Goal: Task Accomplishment & Management: Use online tool/utility

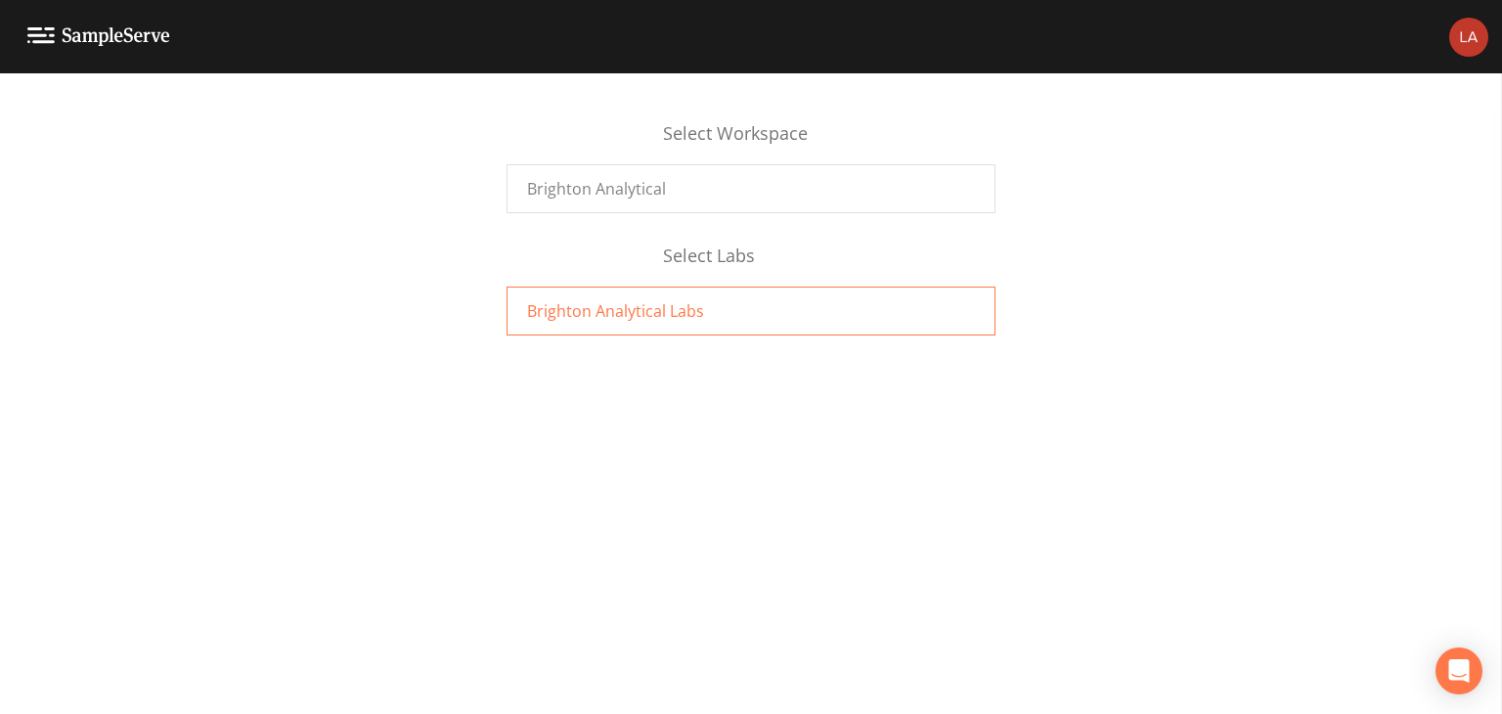
click at [623, 312] on span "Brighton Analytical Labs" at bounding box center [615, 310] width 177 height 23
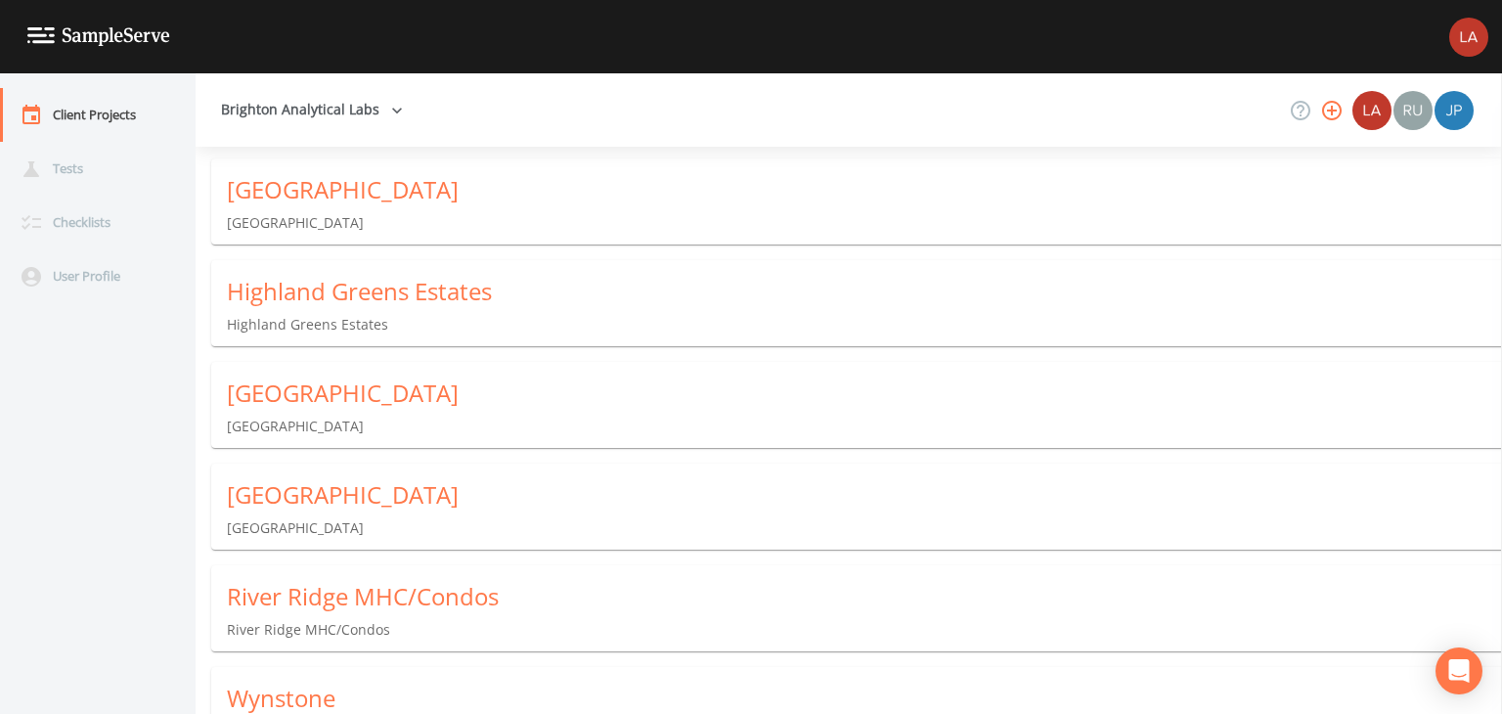
scroll to position [223, 0]
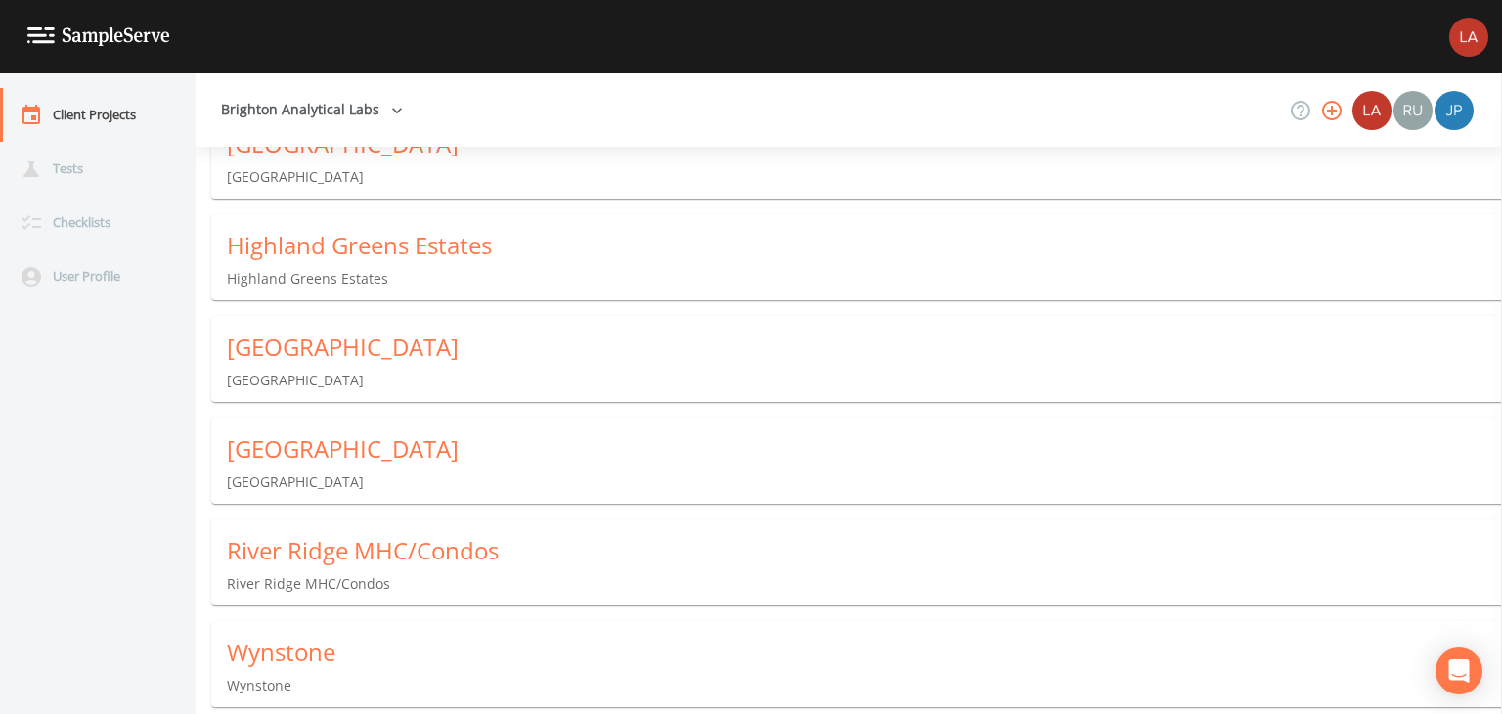
click at [275, 684] on p "Wynstone" at bounding box center [864, 686] width 1275 height 20
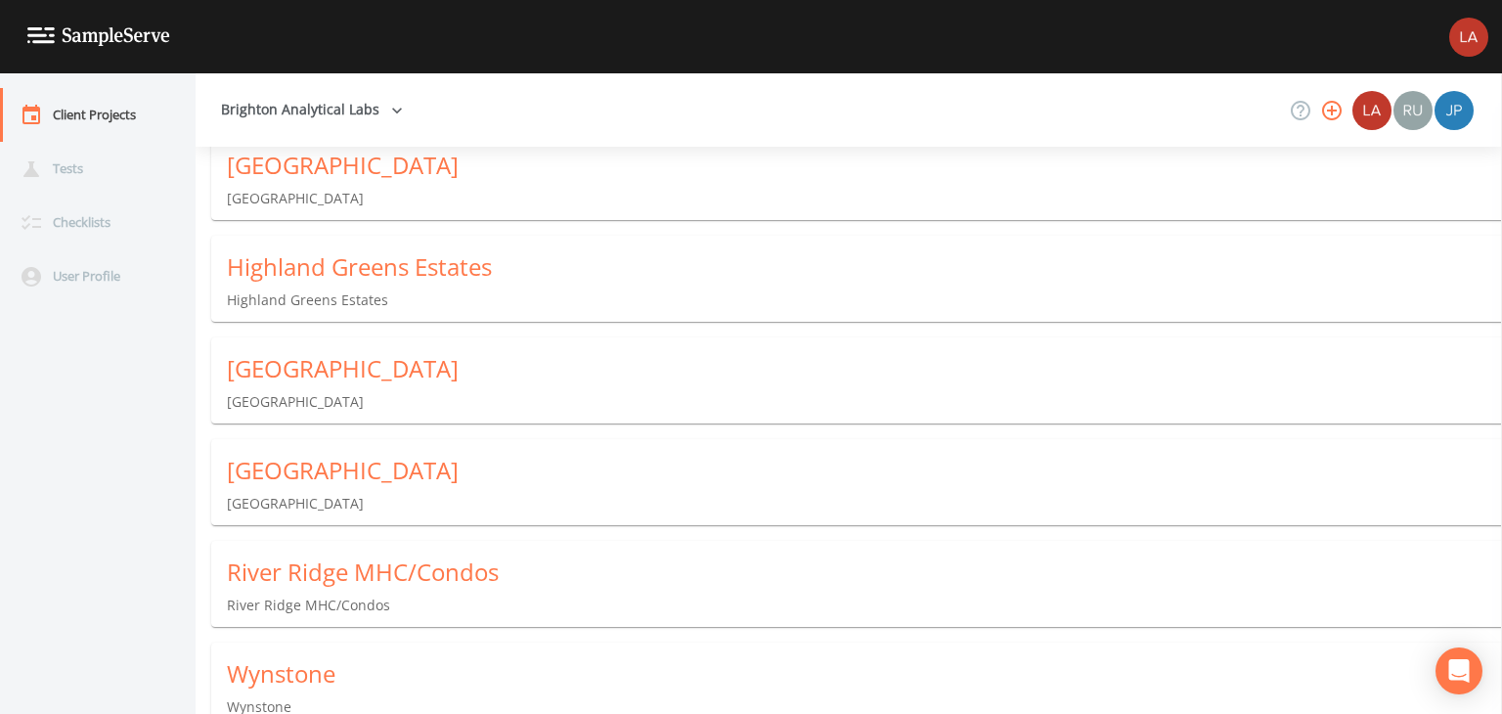
scroll to position [223, 0]
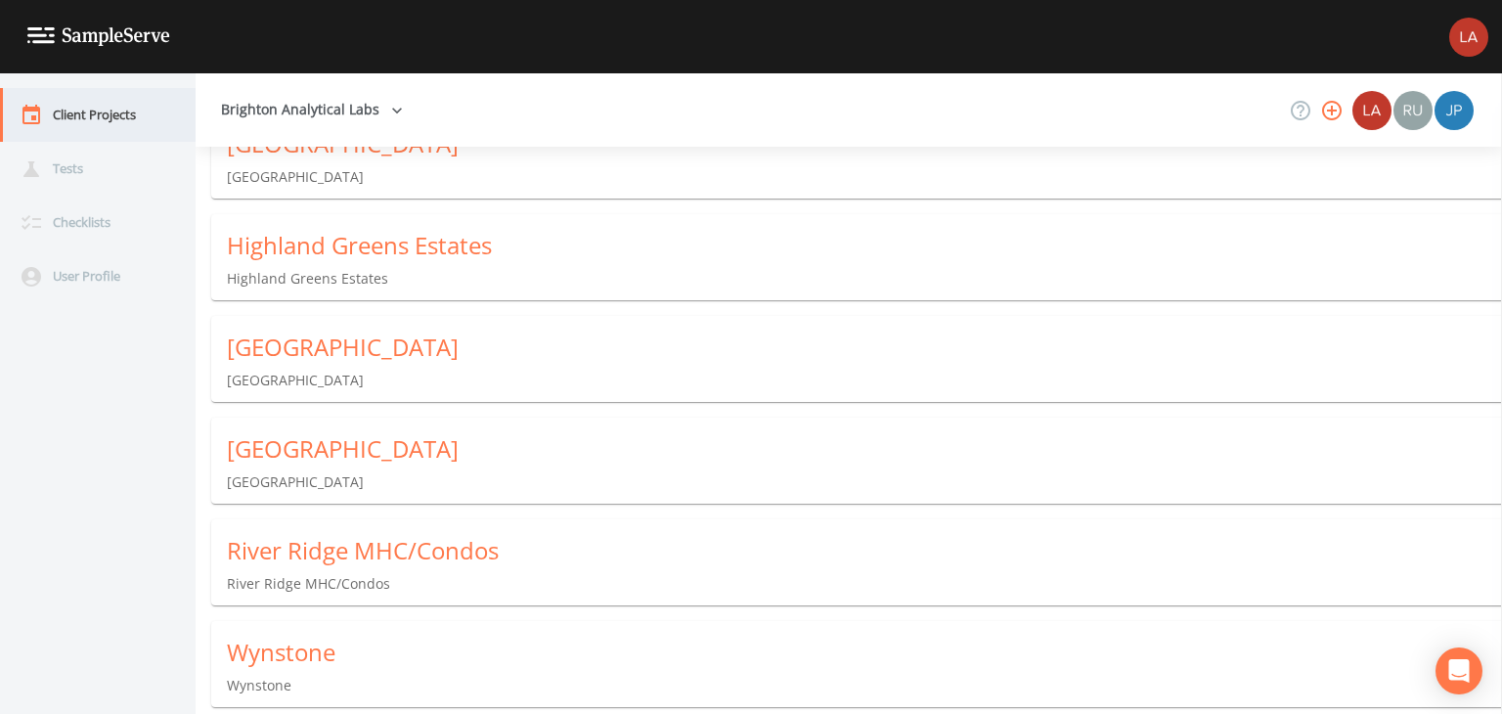
click at [82, 109] on div "Client Projects" at bounding box center [88, 115] width 176 height 54
click at [67, 113] on div "Client Projects" at bounding box center [88, 115] width 176 height 54
click at [388, 110] on icon "button" at bounding box center [397, 111] width 20 height 20
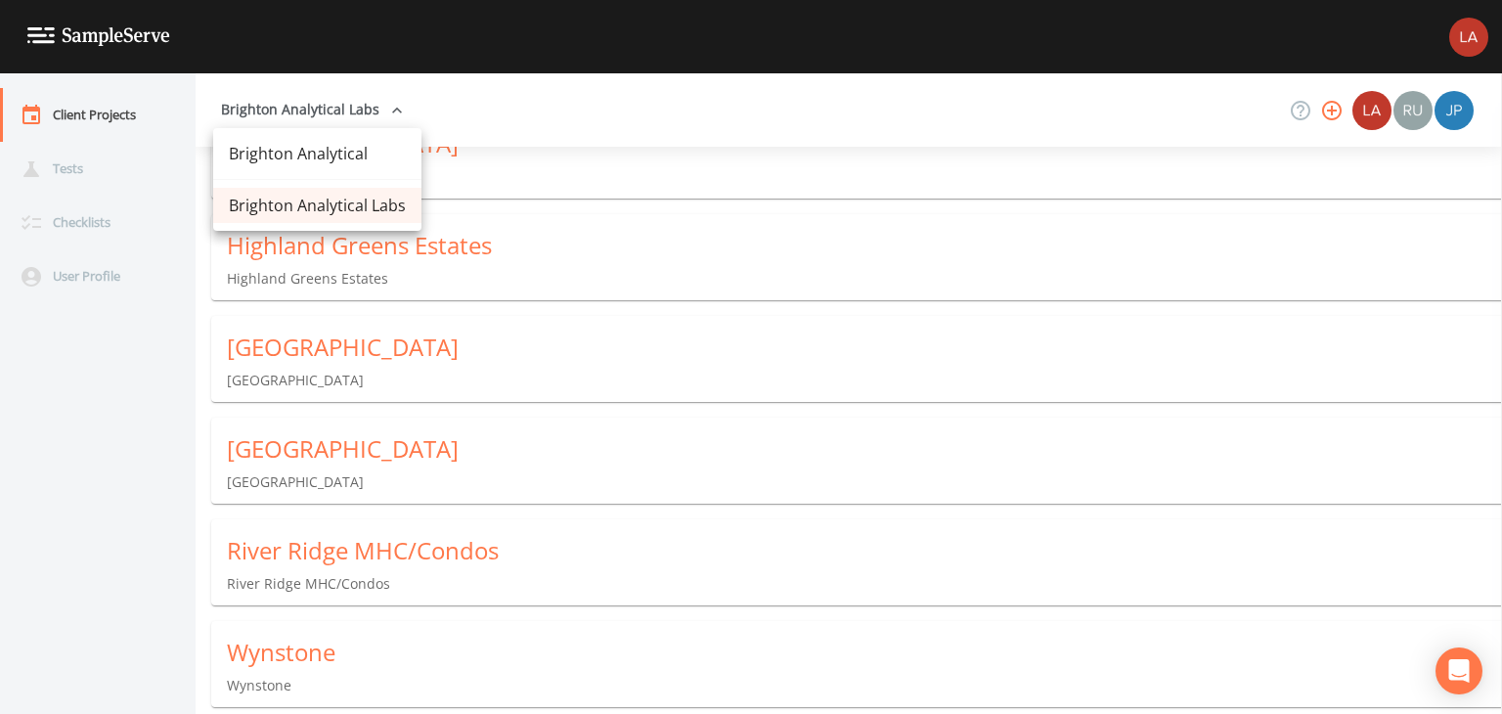
click at [332, 154] on link "Brighton Analytical" at bounding box center [317, 153] width 208 height 35
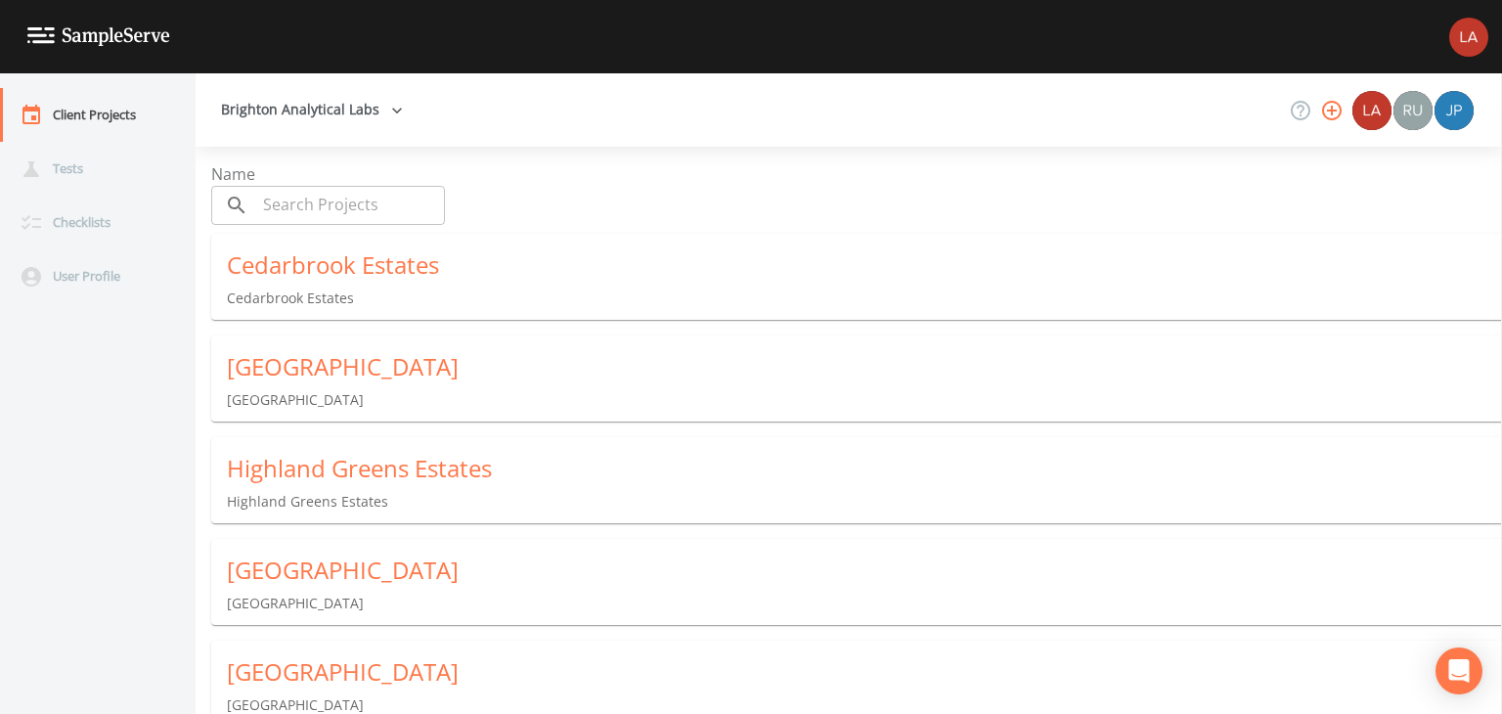
click at [332, 271] on div "Cedarbrook Estates" at bounding box center [864, 264] width 1275 height 31
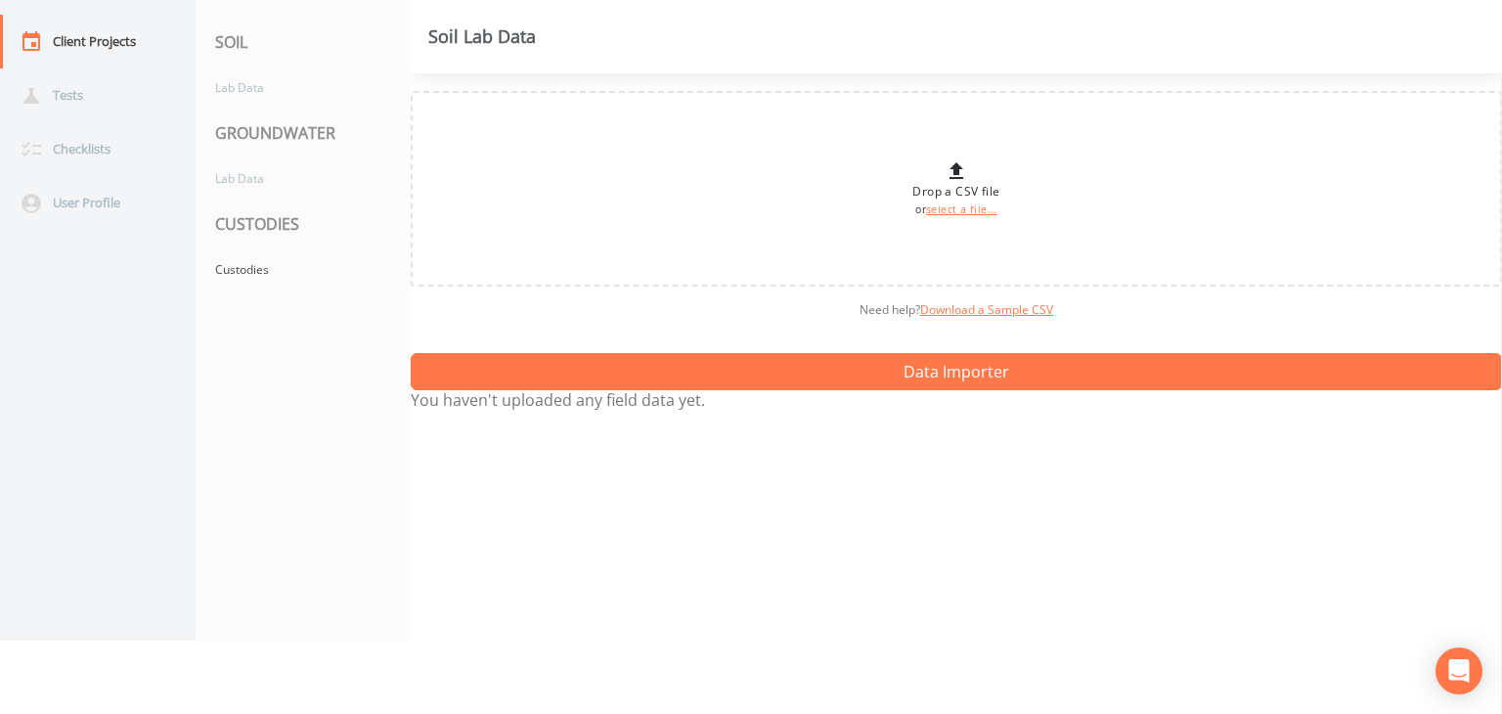
click at [332, 271] on div "Custodies" at bounding box center [294, 269] width 196 height 36
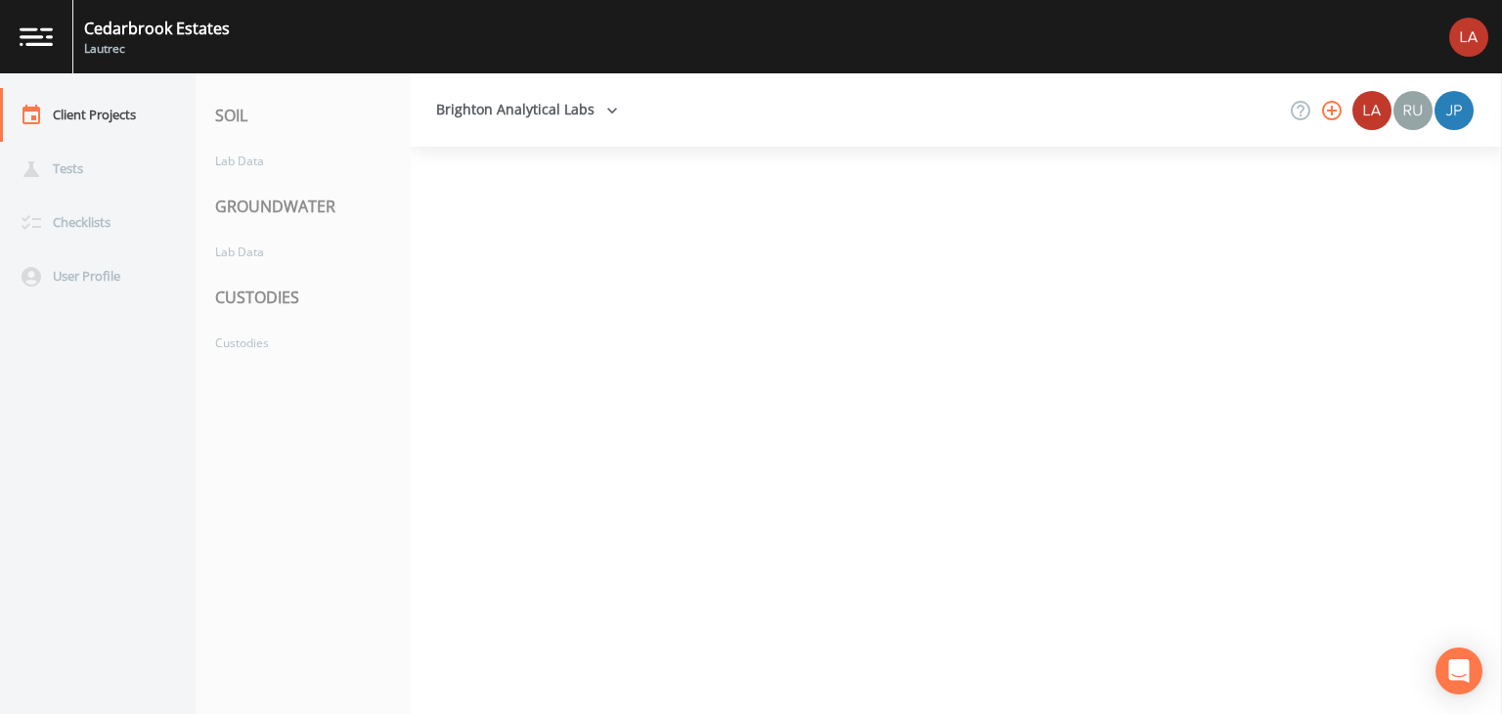
click at [228, 208] on div "GROUNDWATER" at bounding box center [303, 206] width 215 height 55
click at [243, 341] on div "Custodies" at bounding box center [294, 343] width 196 height 36
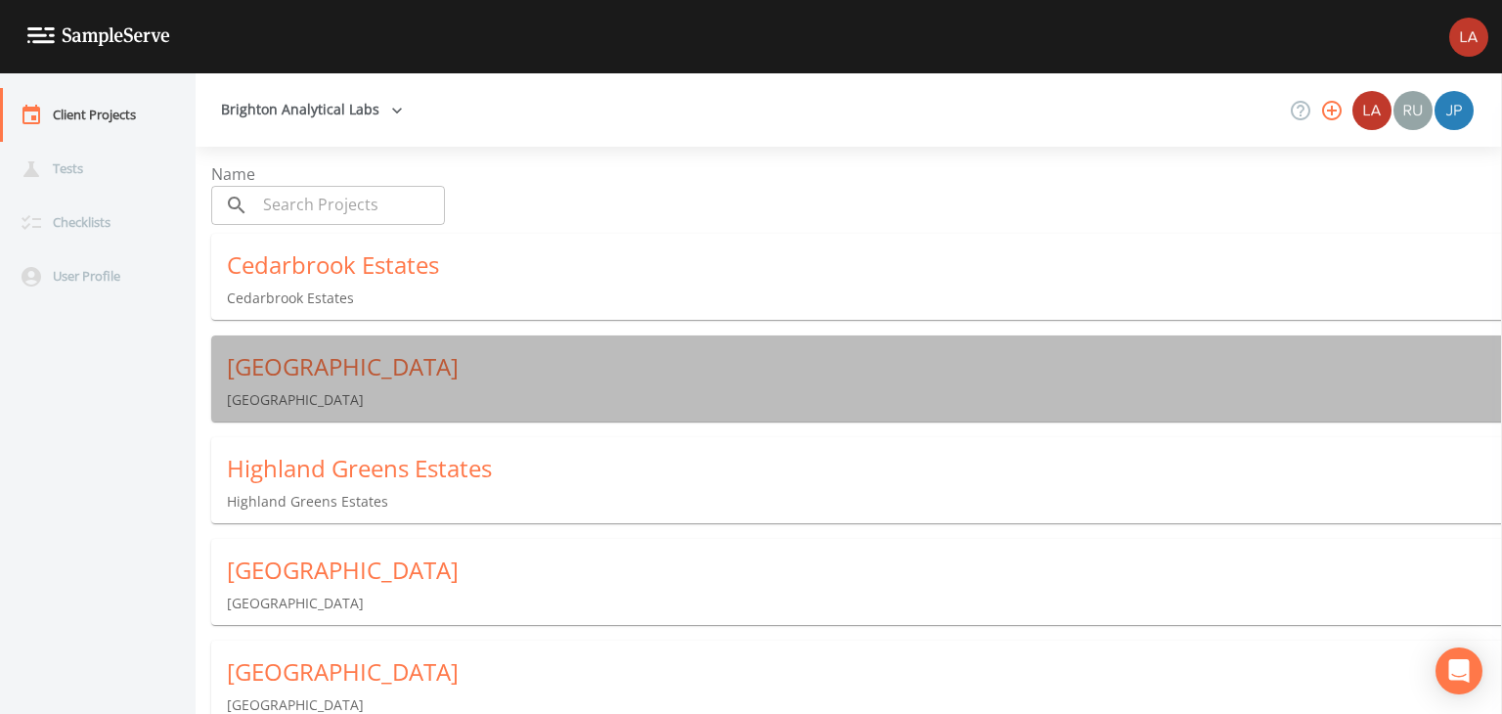
click at [284, 372] on div "[GEOGRAPHIC_DATA]" at bounding box center [864, 366] width 1275 height 31
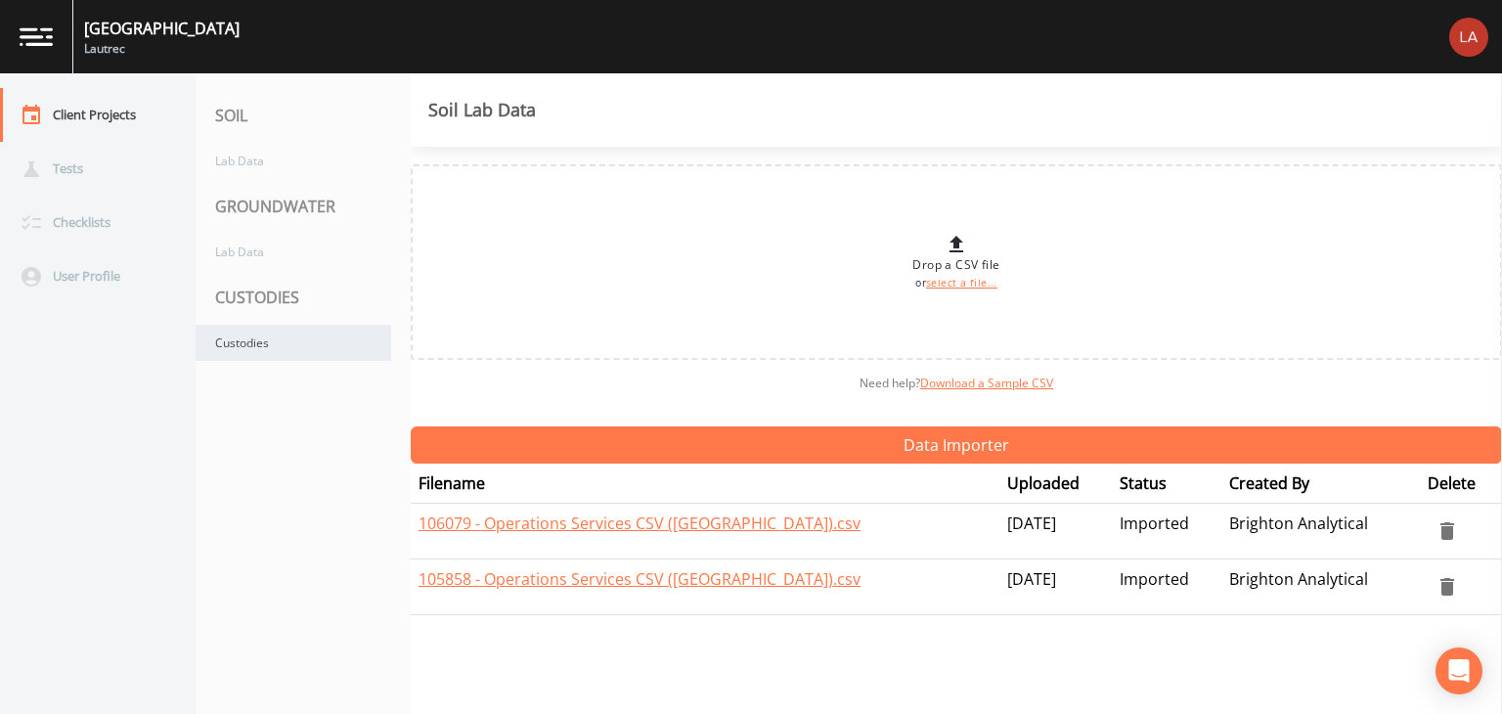
click at [246, 343] on div "Custodies" at bounding box center [294, 343] width 196 height 36
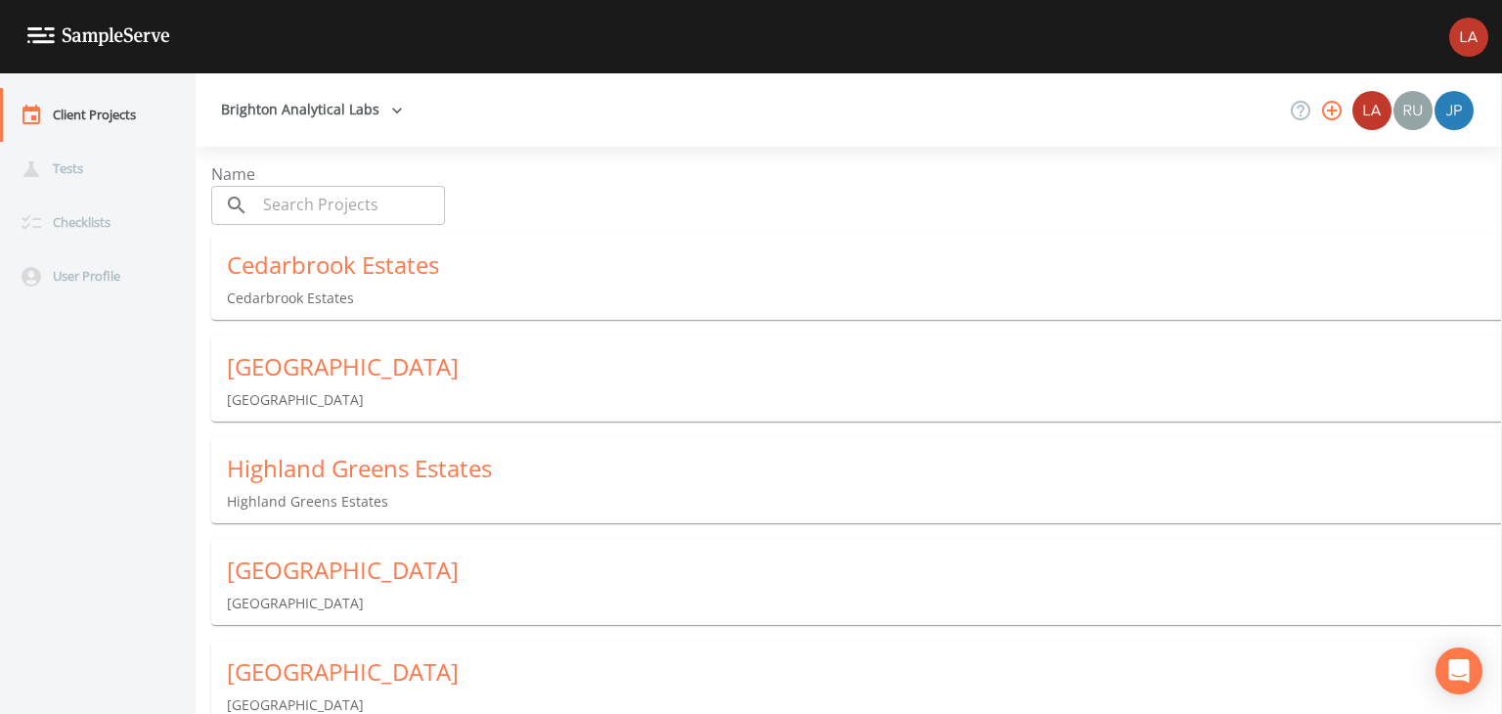
click at [306, 474] on div "Highland Greens Estates" at bounding box center [864, 468] width 1275 height 31
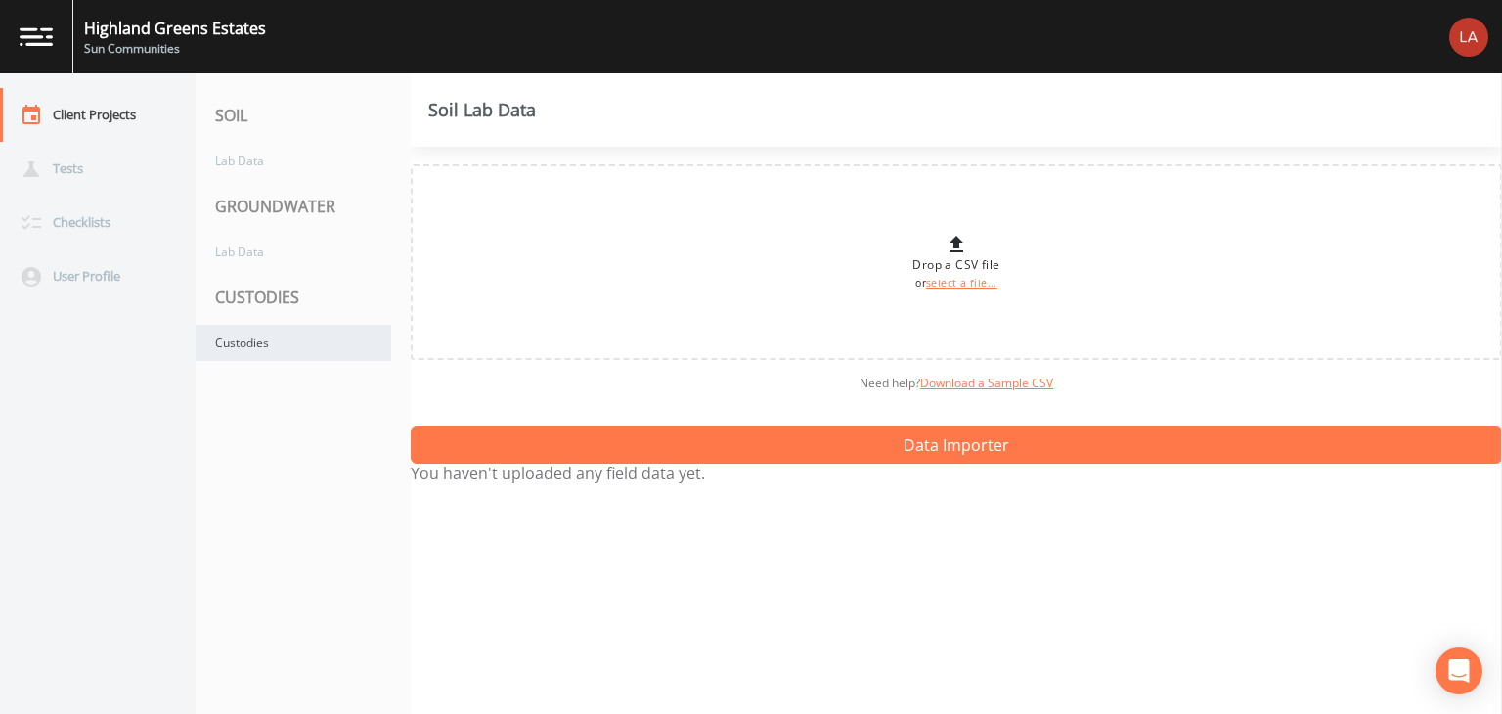
click at [243, 335] on div "Custodies" at bounding box center [294, 343] width 196 height 36
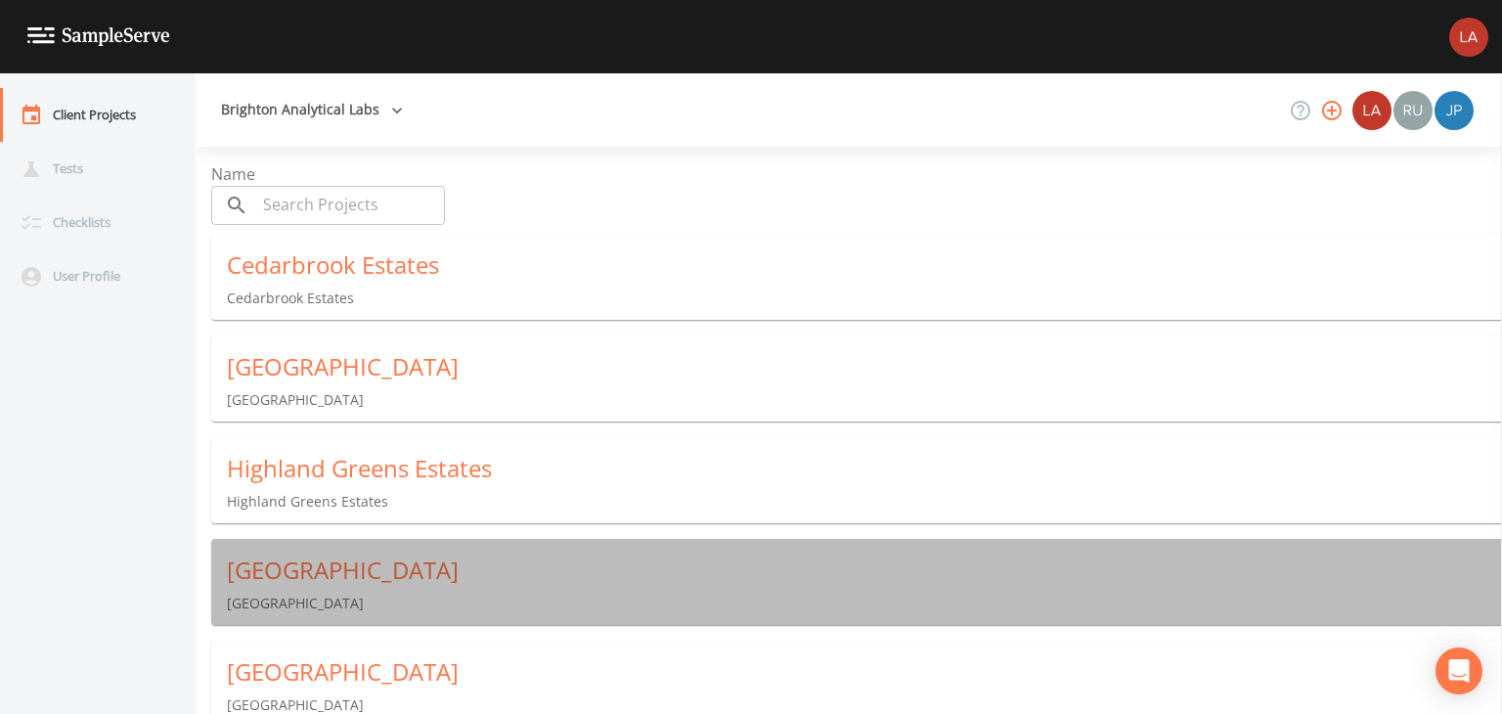
click at [310, 576] on div "[GEOGRAPHIC_DATA]" at bounding box center [864, 569] width 1275 height 31
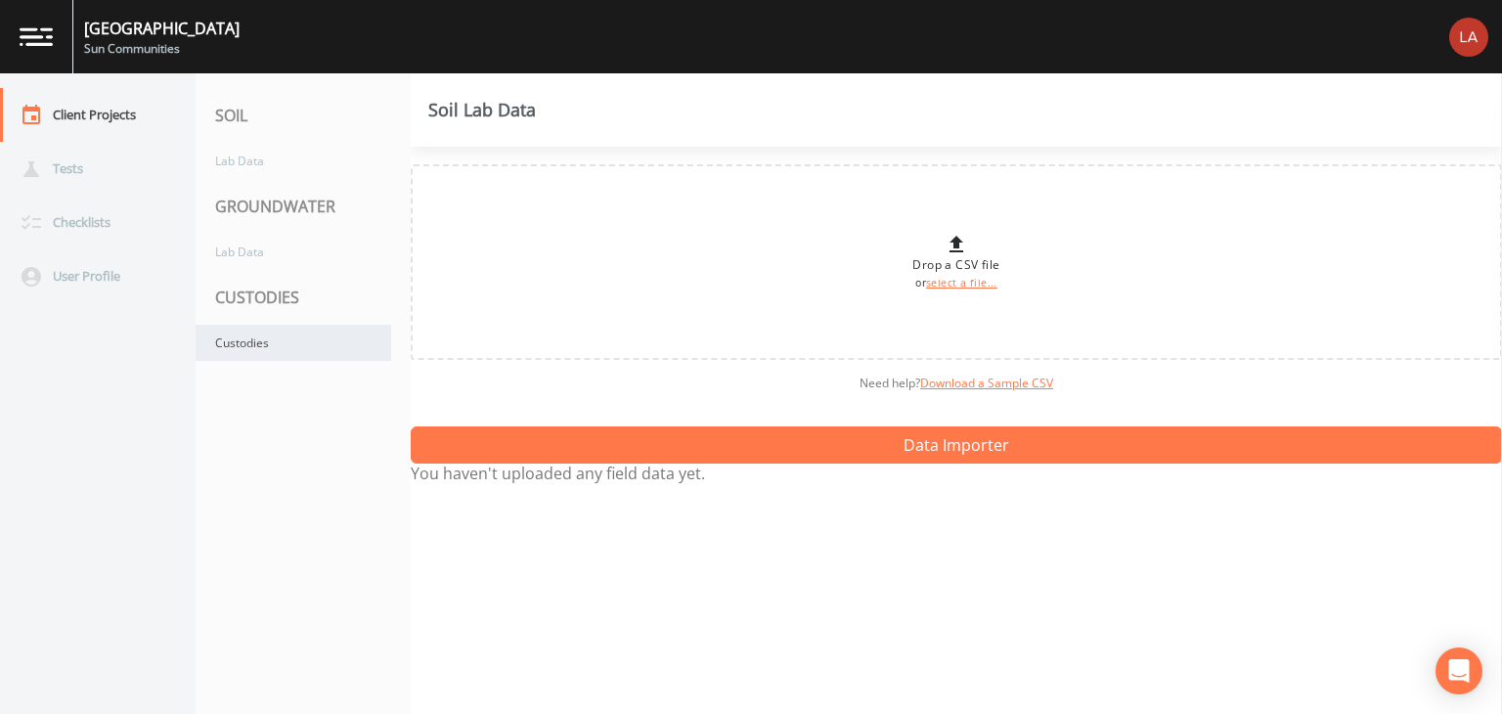
click at [258, 339] on div "Custodies" at bounding box center [294, 343] width 196 height 36
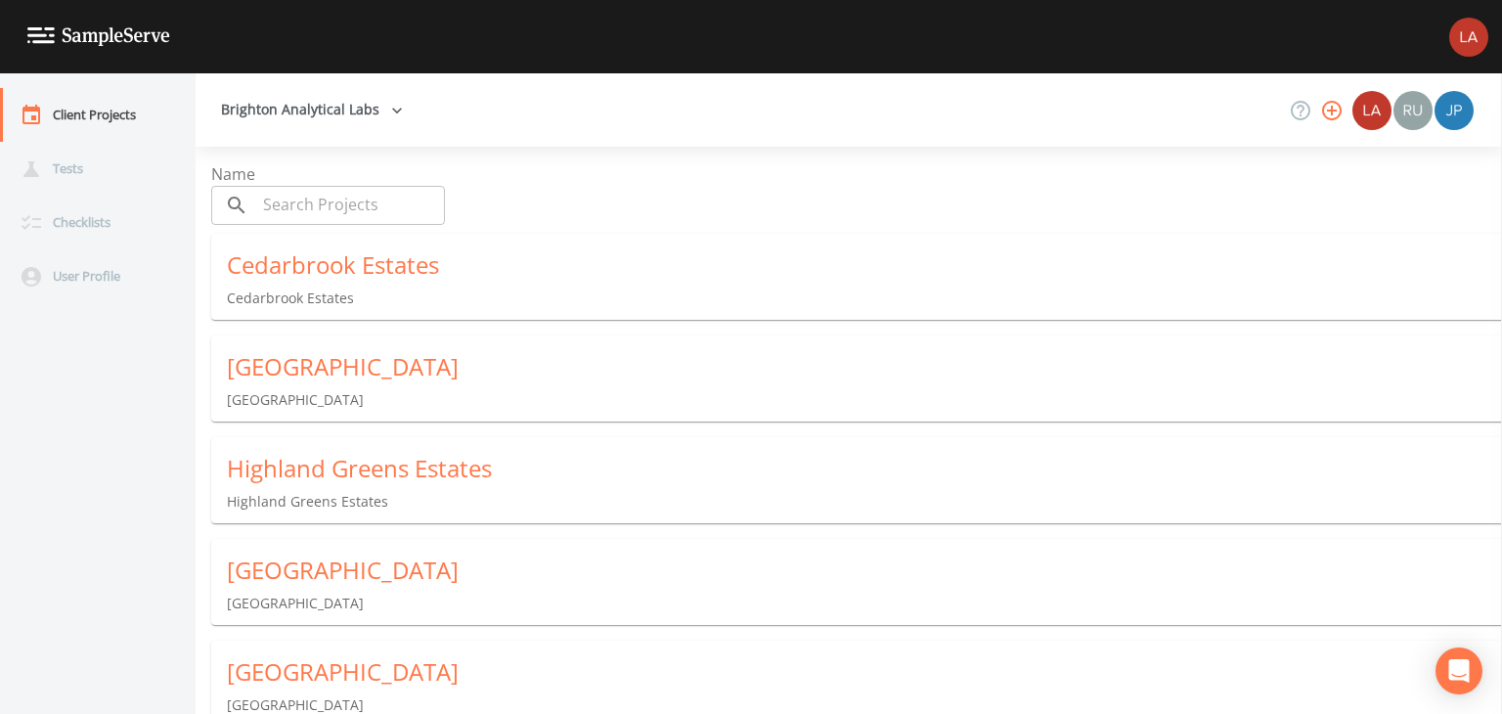
drag, startPoint x: 1501, startPoint y: 512, endPoint x: 1501, endPoint y: 546, distance: 33.2
click at [1500, 580] on div "Client Projects Tests Checklists User Profile Brighton Analytical Labs Name ​ ​…" at bounding box center [751, 393] width 1502 height 640
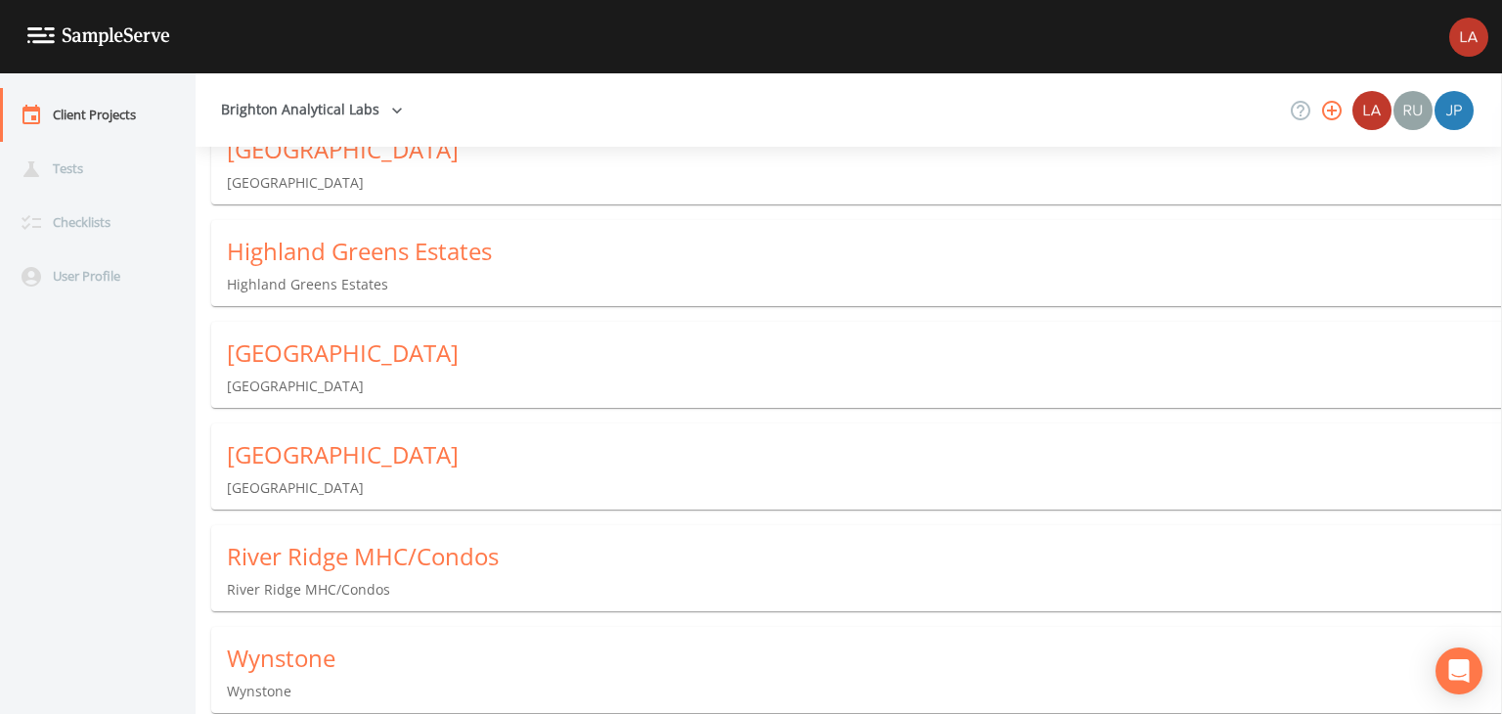
scroll to position [223, 0]
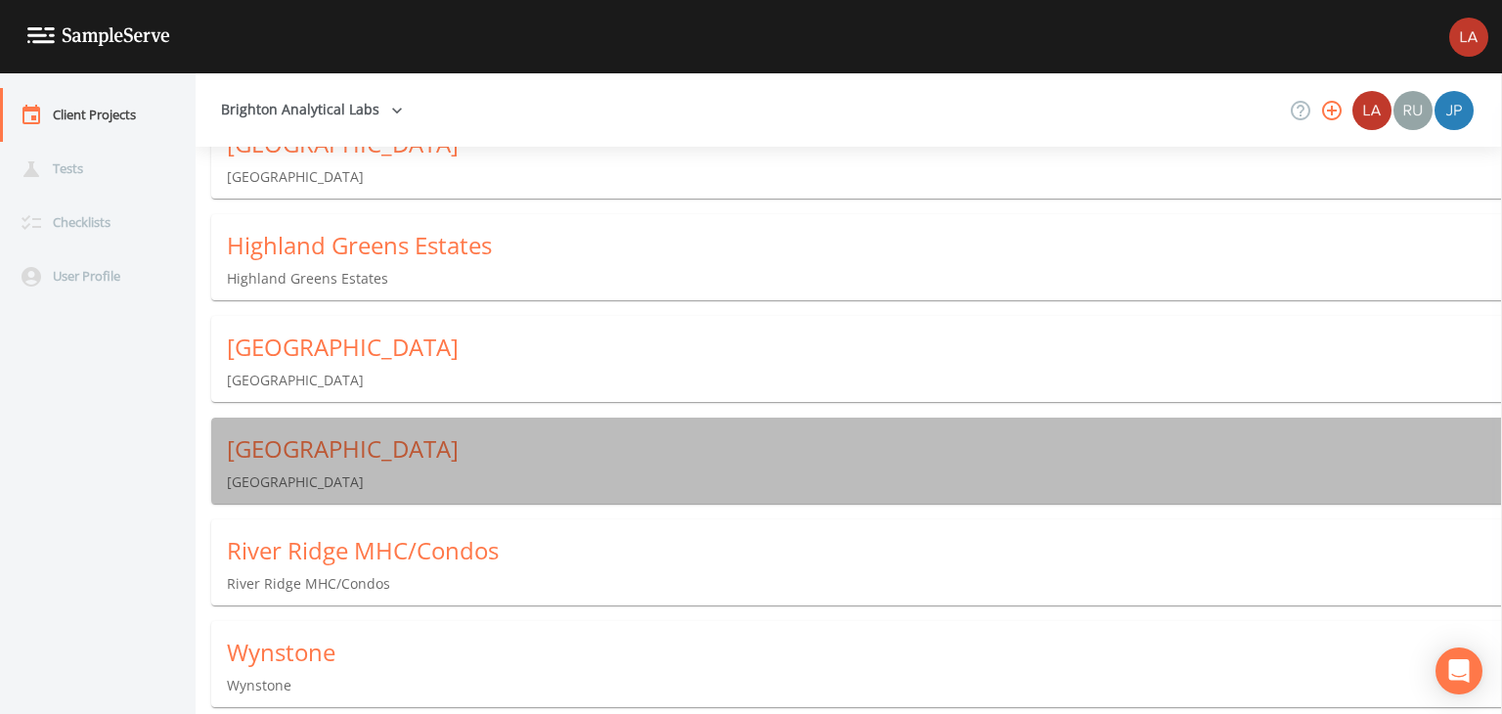
click at [298, 469] on div "Northville Crossings Northville Crossings" at bounding box center [864, 462] width 1306 height 90
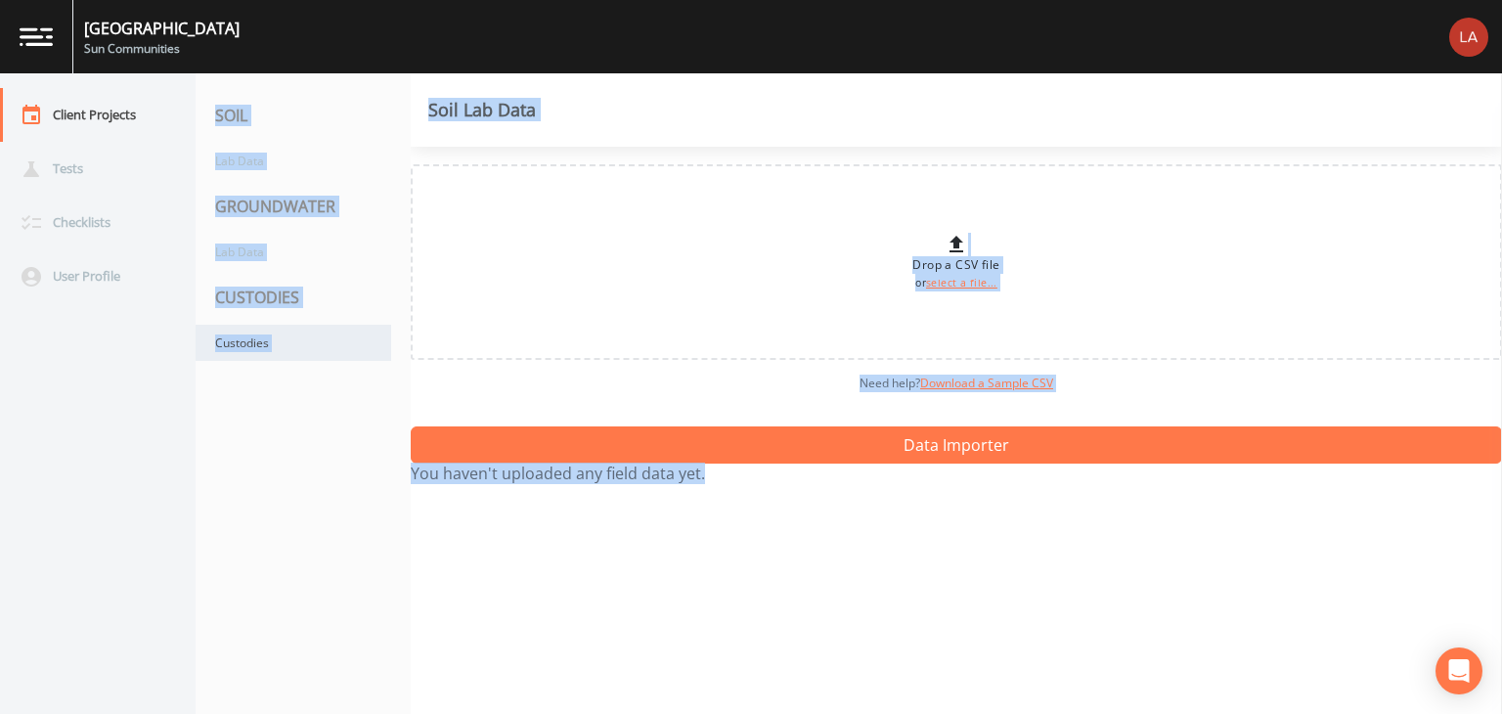
click at [252, 341] on div "Custodies" at bounding box center [294, 343] width 196 height 36
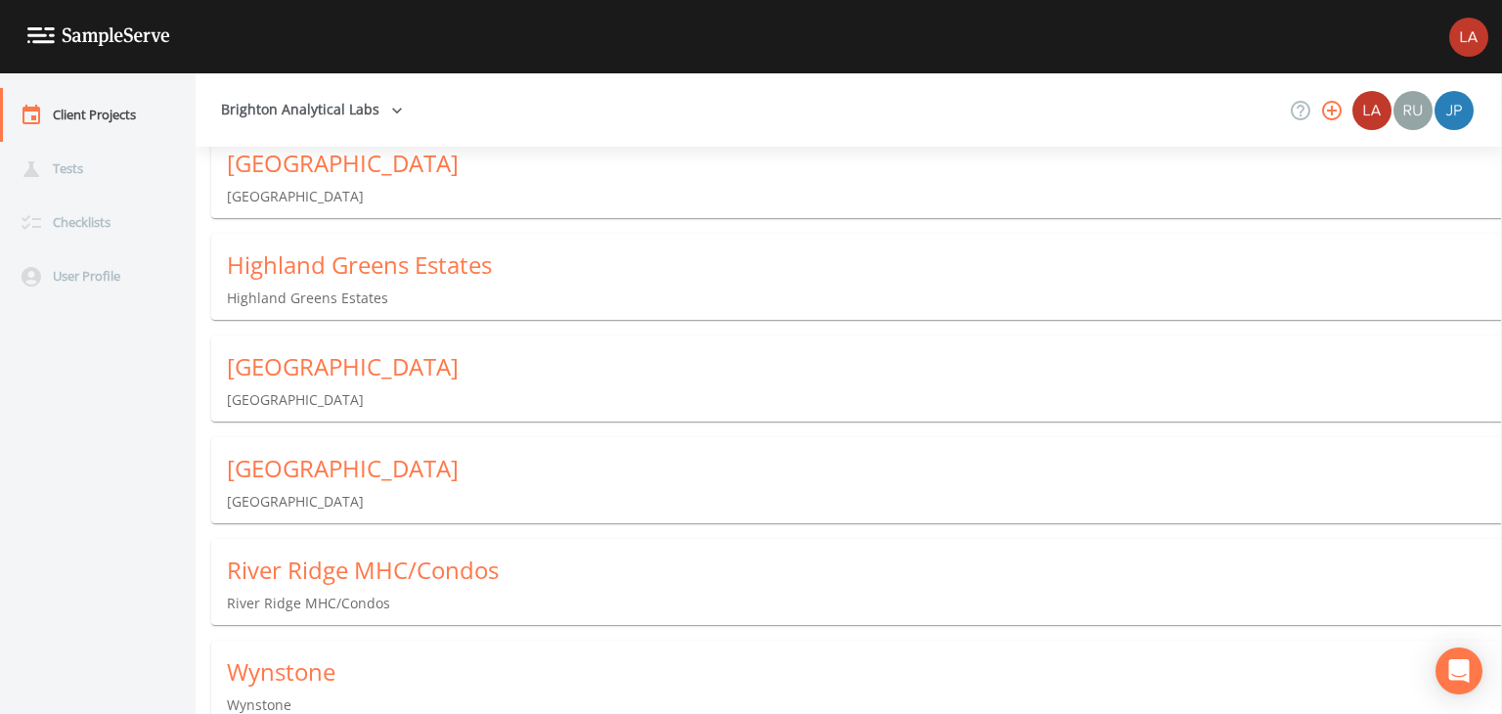
scroll to position [223, 0]
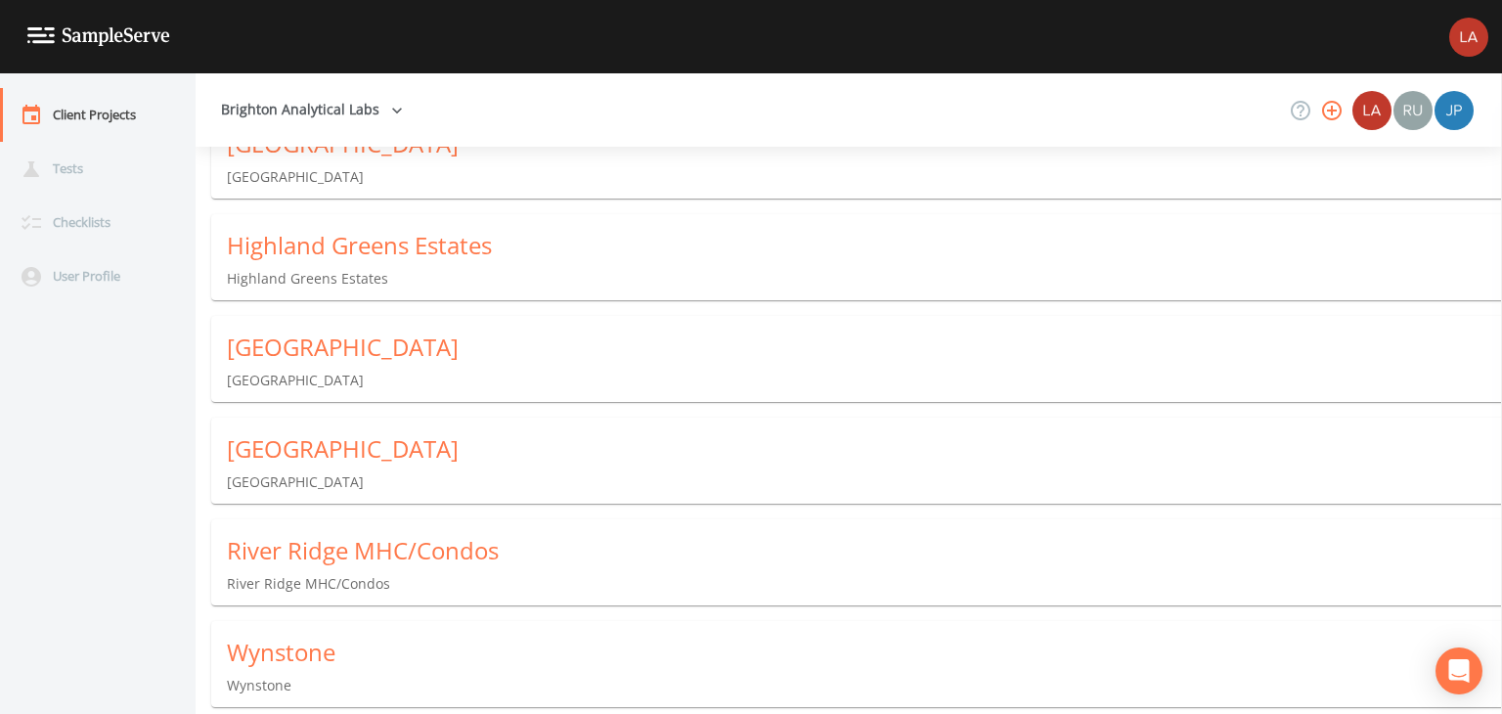
click at [265, 545] on div "River Ridge MHC/Condos" at bounding box center [864, 550] width 1275 height 31
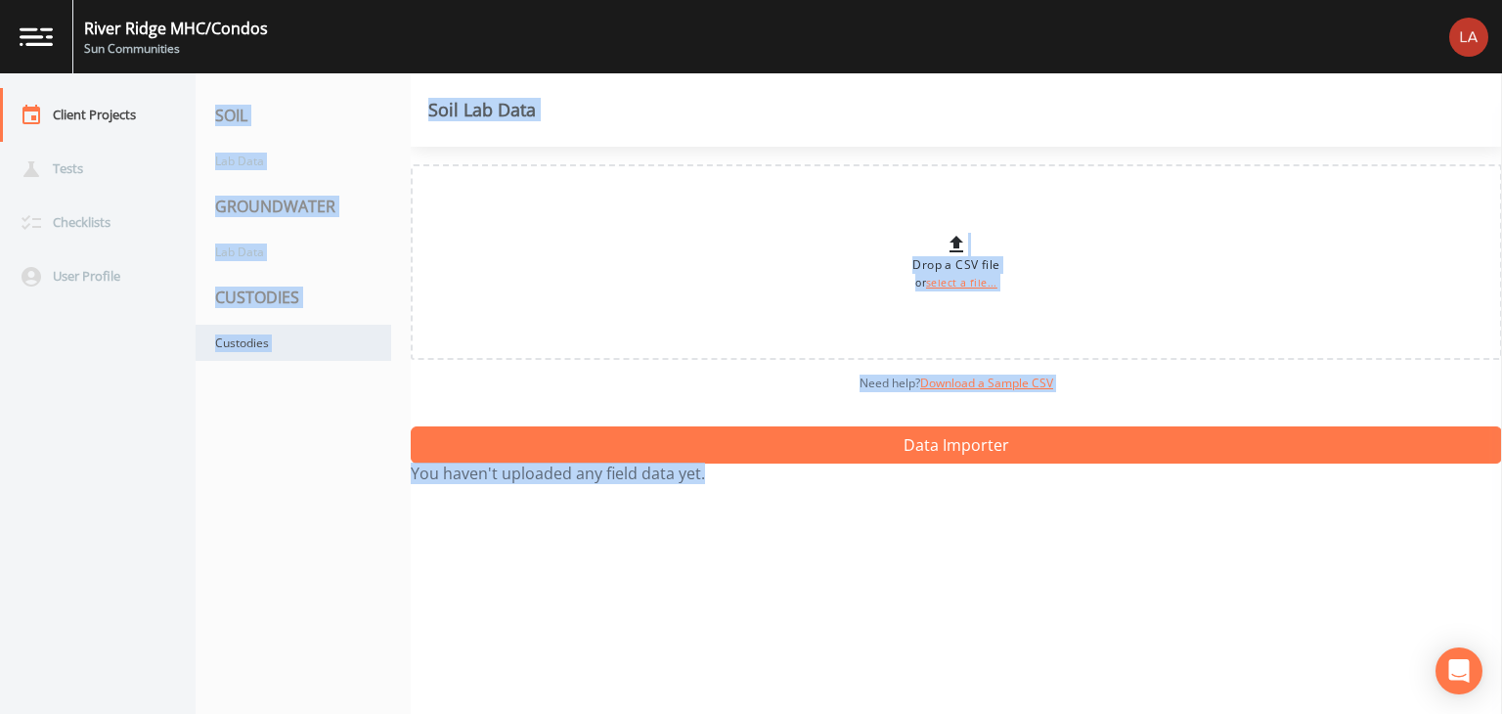
drag, startPoint x: 242, startPoint y: 348, endPoint x: 253, endPoint y: 350, distance: 10.9
click at [242, 349] on div "Custodies" at bounding box center [294, 343] width 196 height 36
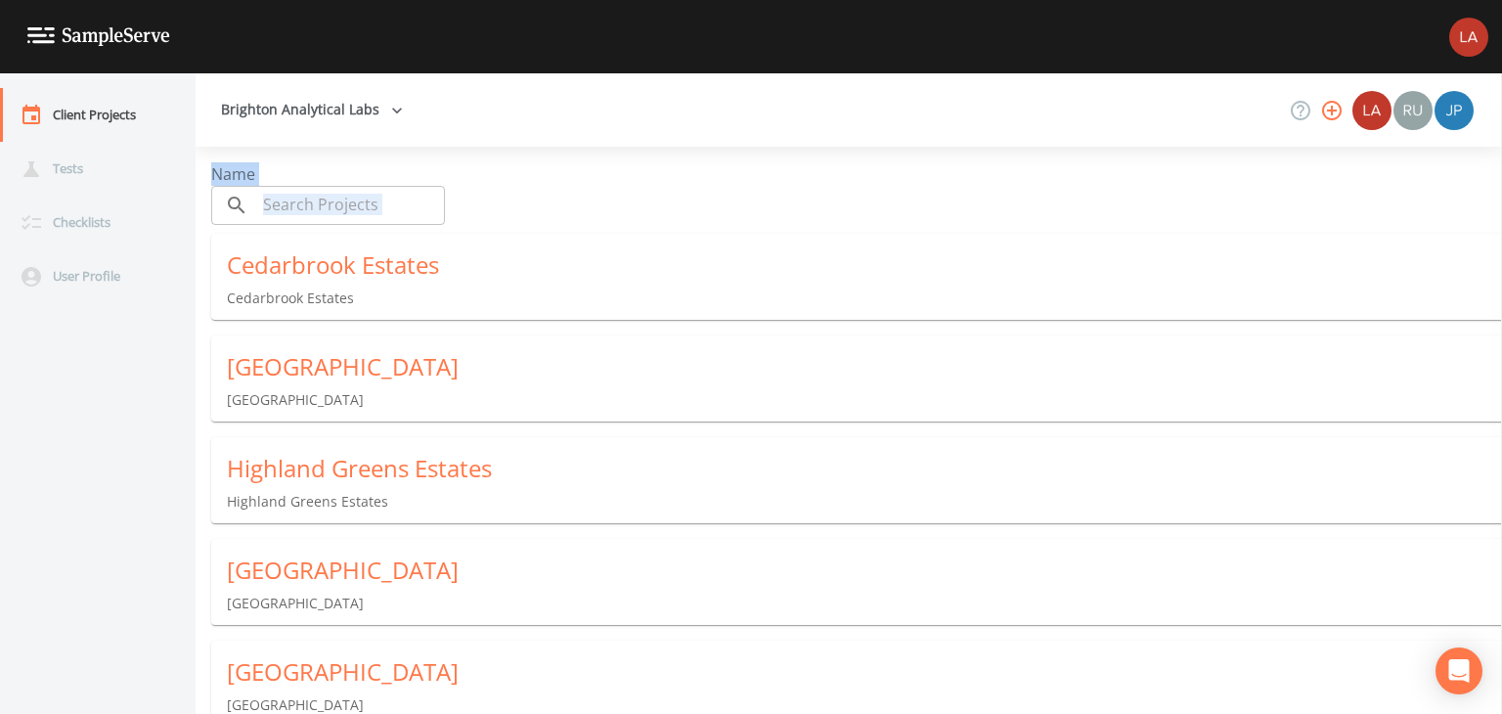
click at [1501, 544] on aside at bounding box center [1501, 393] width 1 height 640
drag, startPoint x: 1501, startPoint y: 537, endPoint x: 1499, endPoint y: 646, distance: 109.5
click at [1499, 646] on div "Client Projects Tests Checklists User Profile Brighton Analytical Labs Name ​ ​…" at bounding box center [751, 393] width 1502 height 640
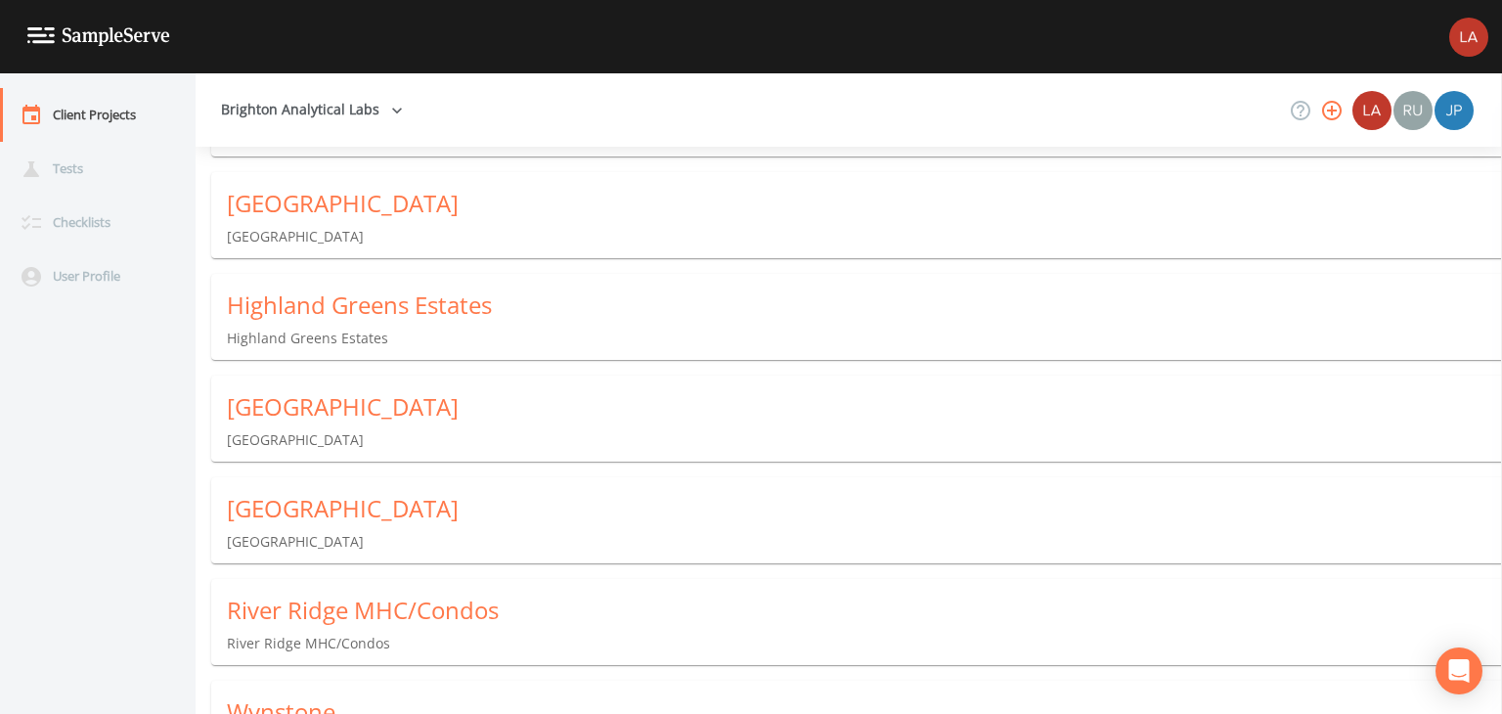
scroll to position [223, 0]
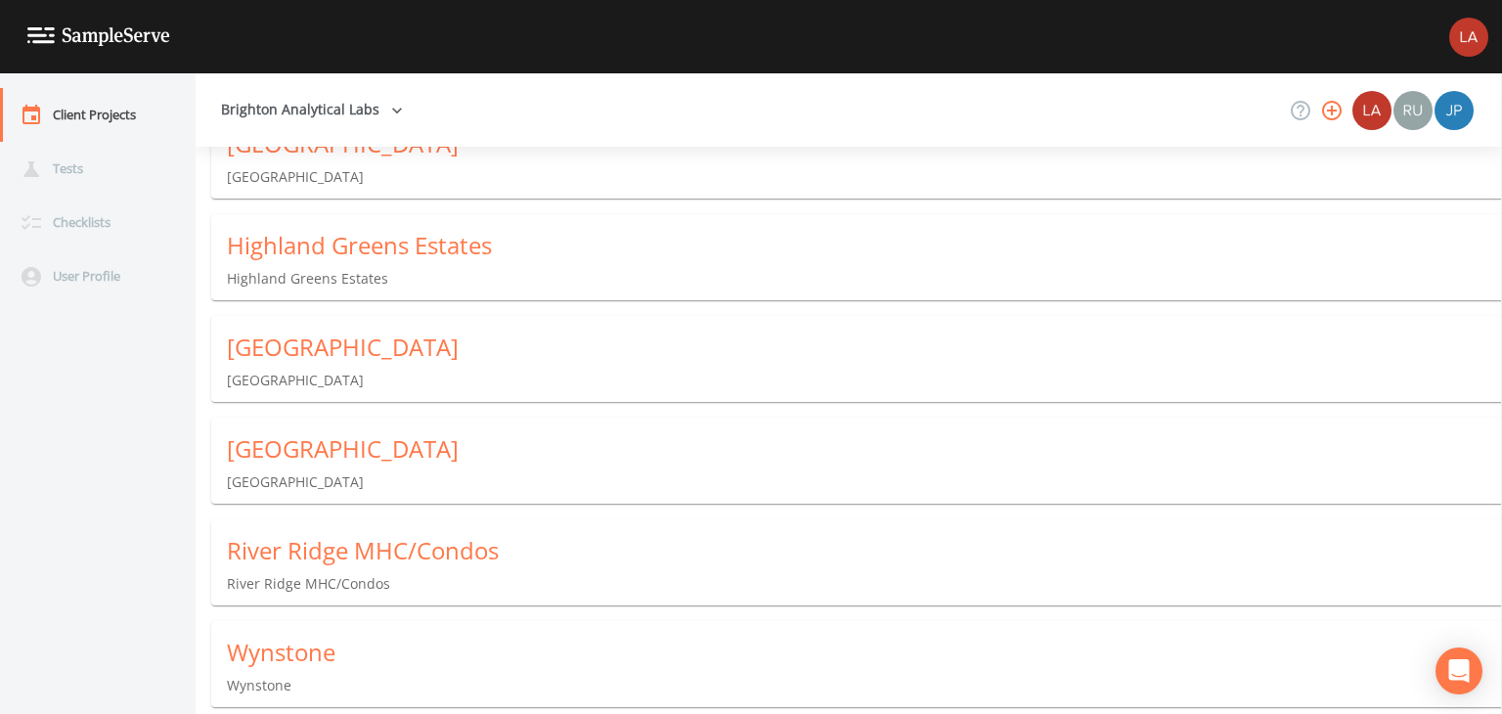
click at [289, 656] on div "Wynstone" at bounding box center [864, 651] width 1275 height 31
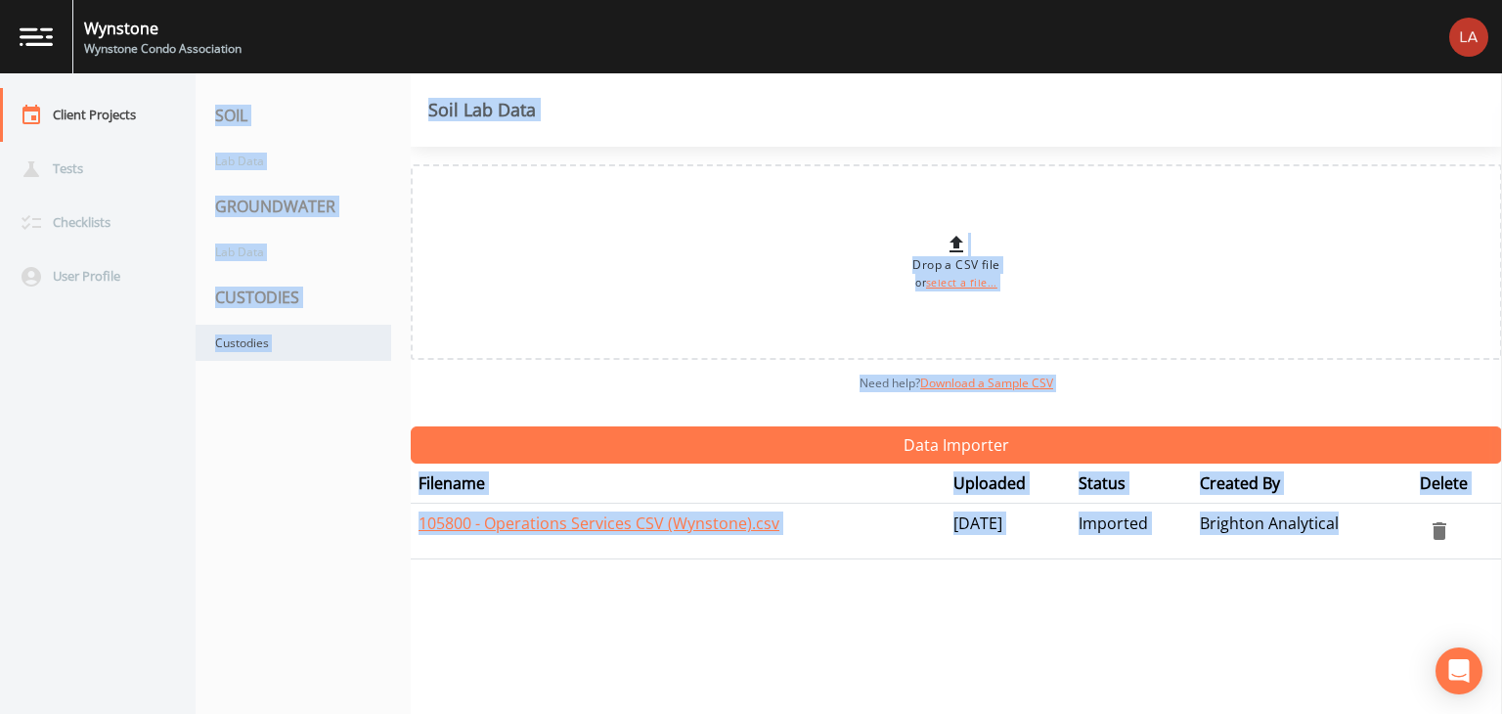
click at [254, 347] on div "Custodies" at bounding box center [294, 343] width 196 height 36
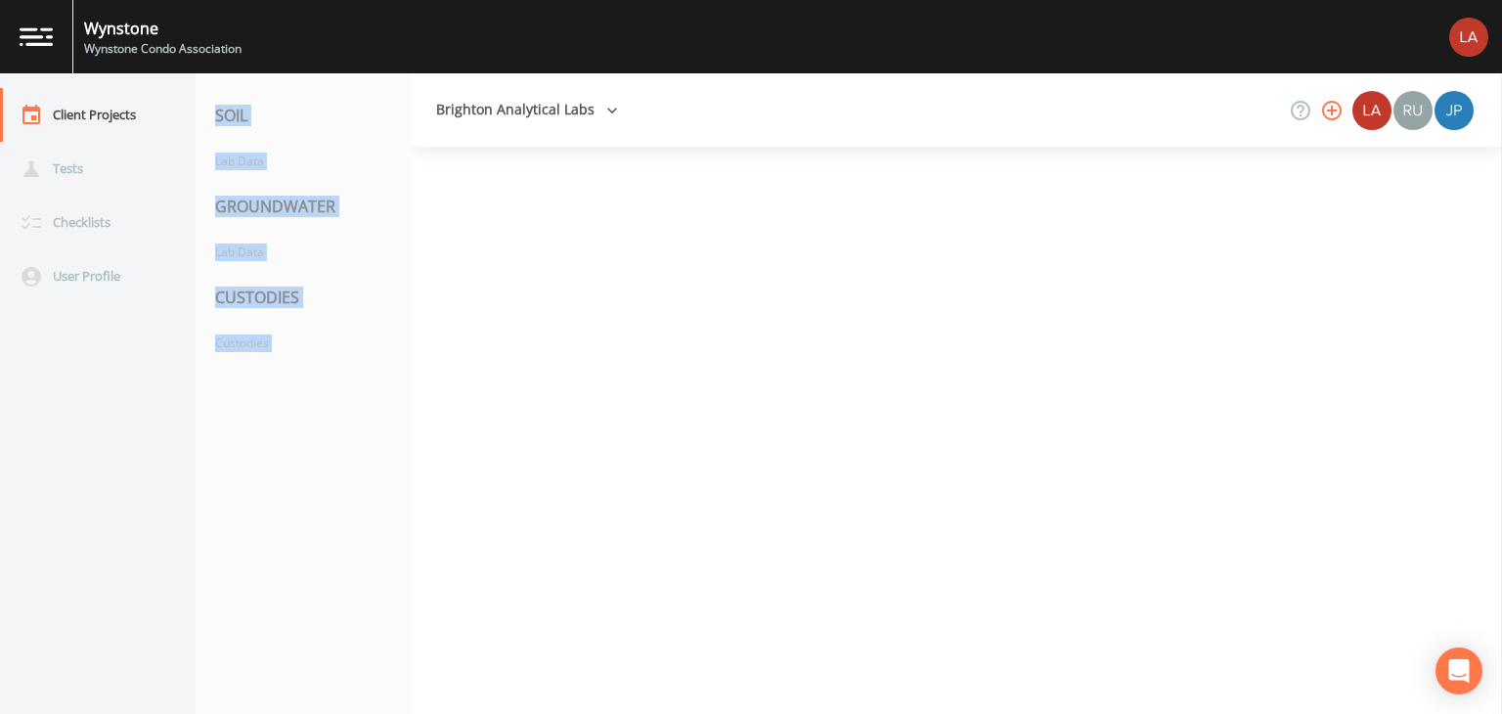
click at [607, 110] on icon "button" at bounding box center [612, 111] width 10 height 6
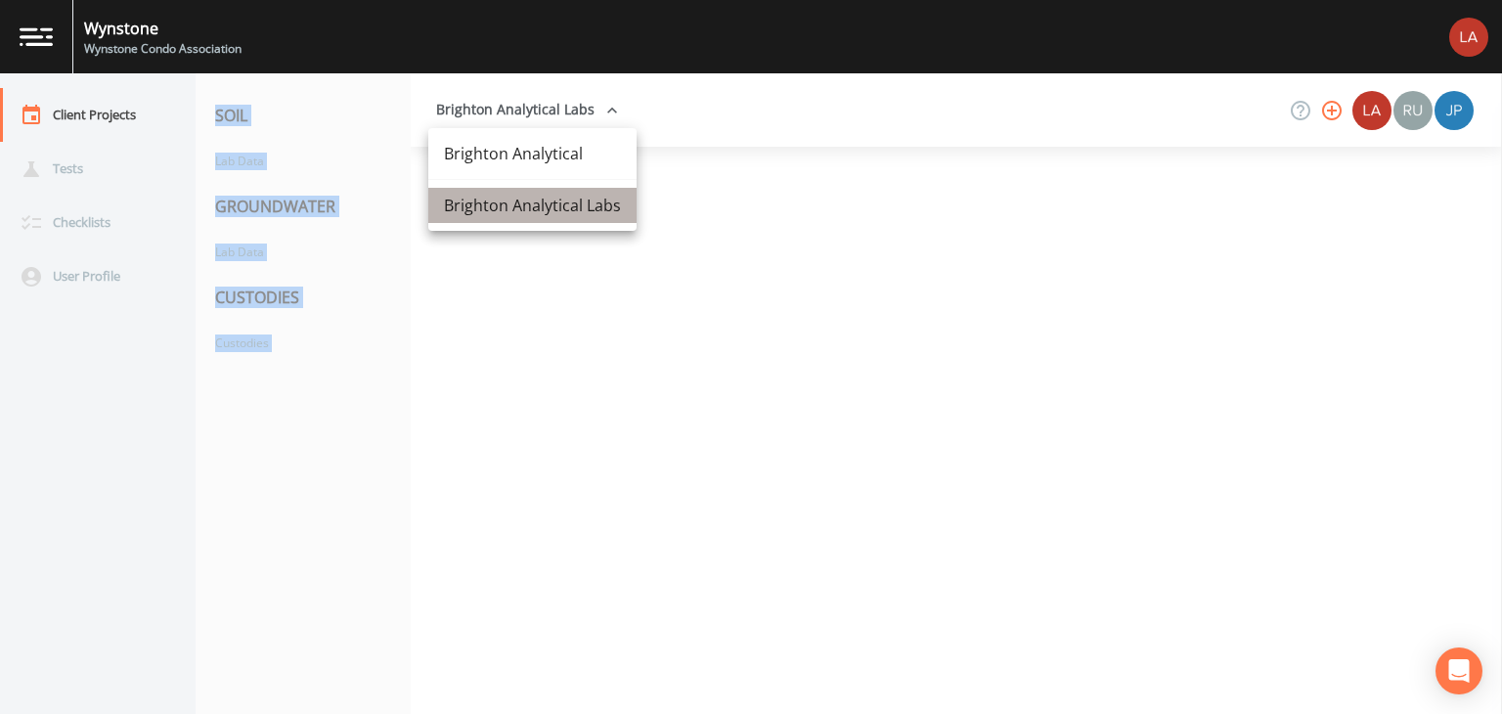
click at [541, 212] on link "Brighton Analytical Labs" at bounding box center [532, 205] width 208 height 35
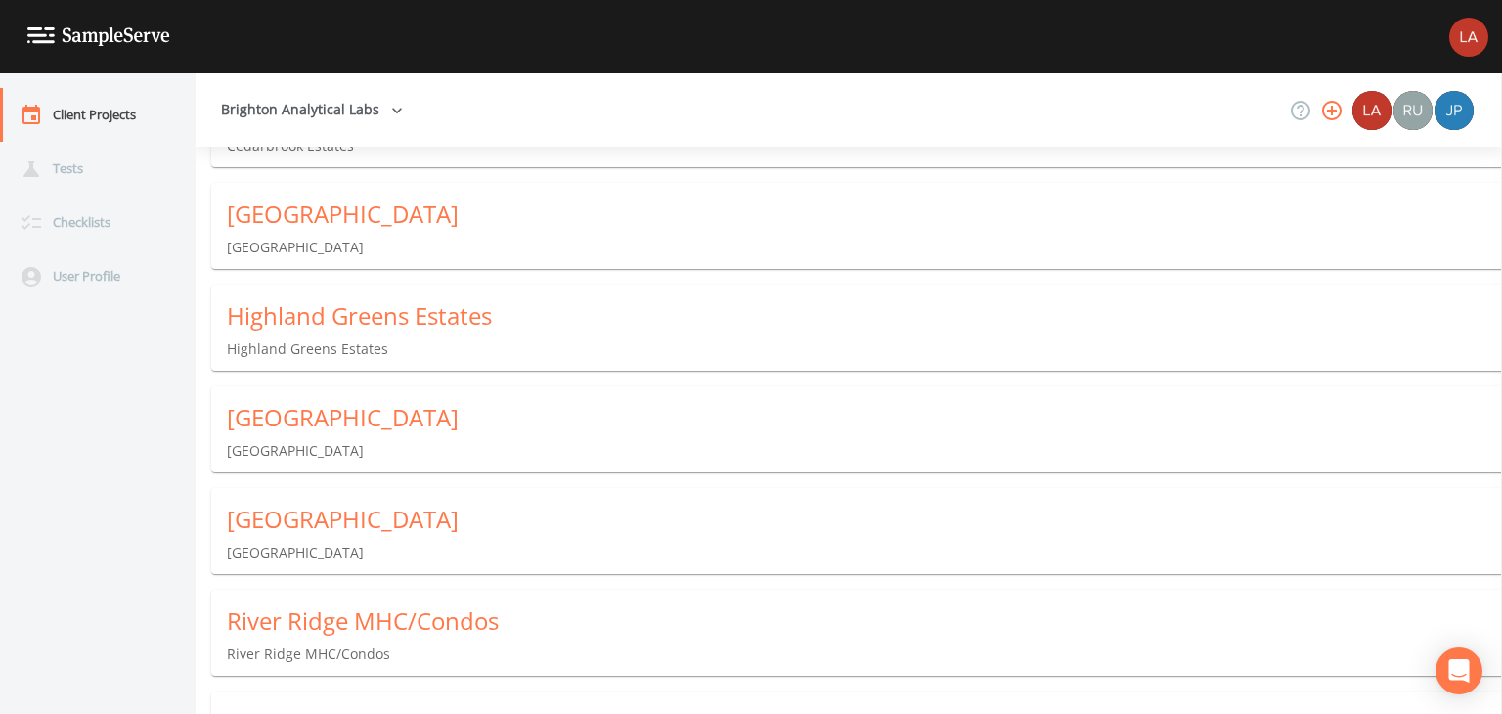
scroll to position [223, 0]
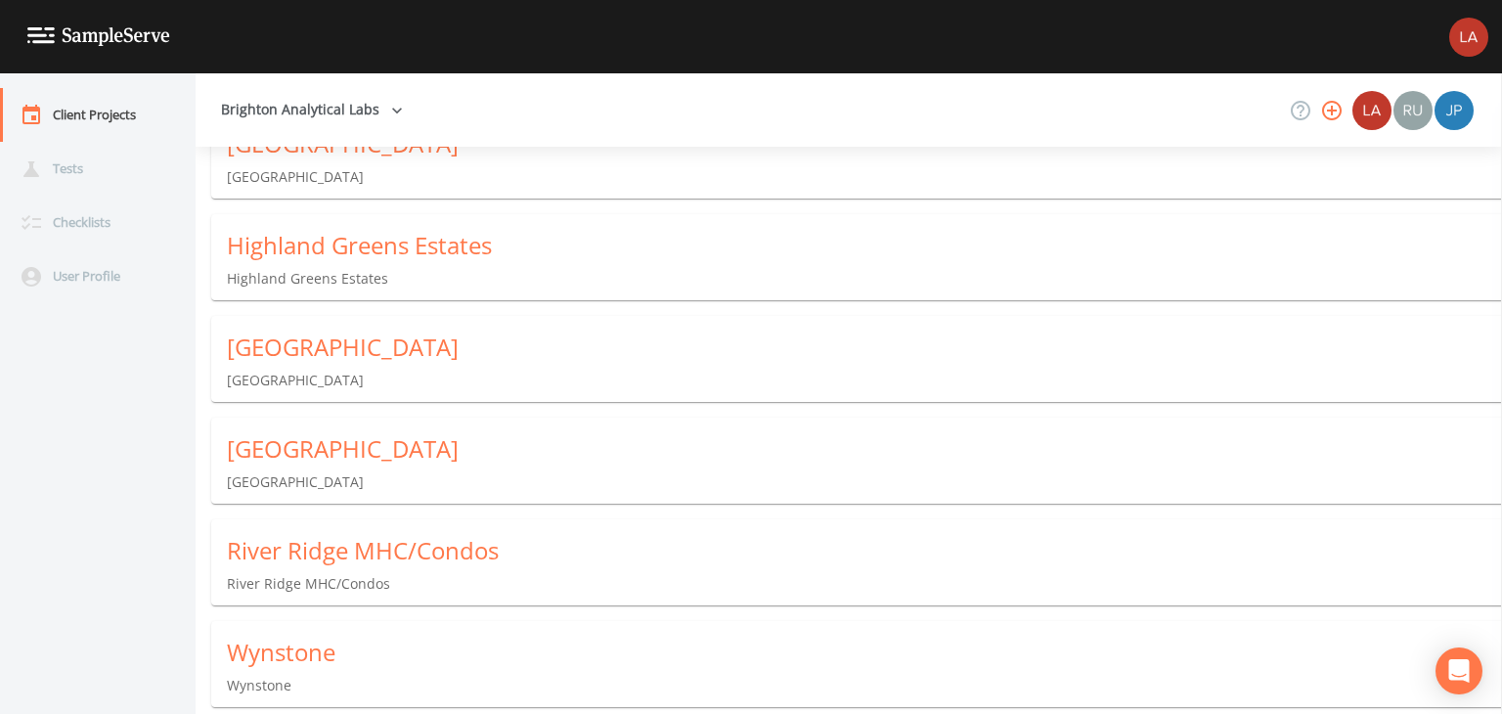
click at [309, 654] on div "Wynstone" at bounding box center [864, 651] width 1275 height 31
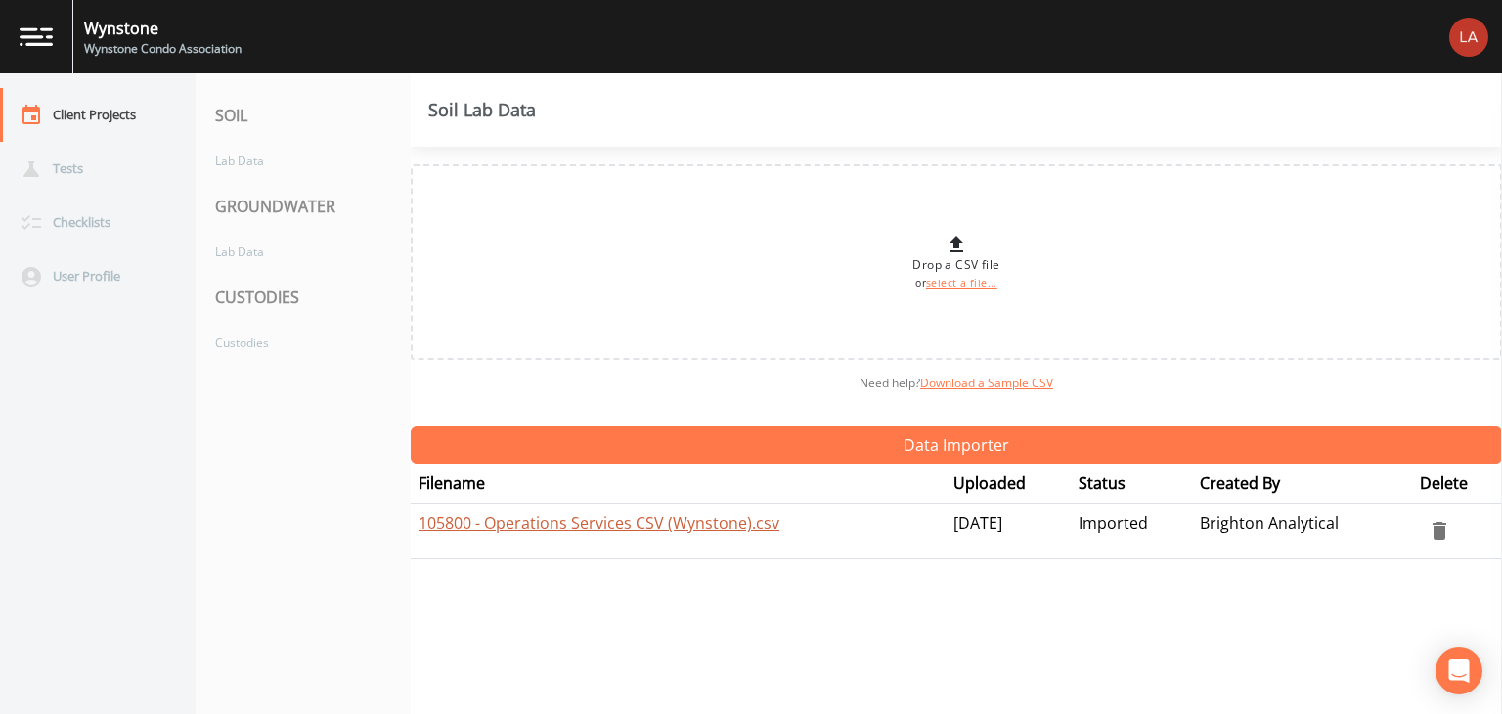
click at [443, 530] on link "105800 - Operations Services CSV (Wynstone).csv" at bounding box center [598, 523] width 361 height 22
click at [958, 285] on link "select a file..." at bounding box center [961, 283] width 71 height 14
click at [978, 384] on link "Download a Sample CSV" at bounding box center [986, 382] width 133 height 17
